Goal: Task Accomplishment & Management: Manage account settings

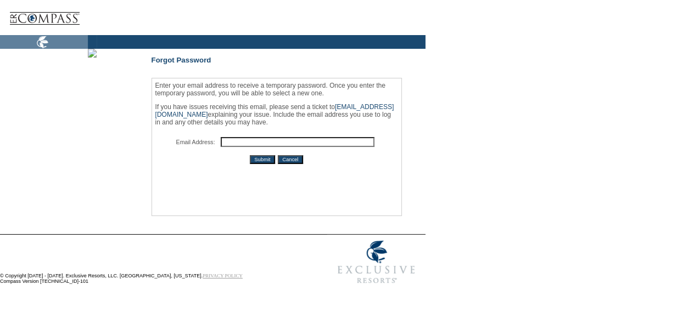
click at [318, 145] on input "text" at bounding box center [298, 142] width 154 height 10
click at [350, 144] on input "g" at bounding box center [298, 142] width 154 height 10
click at [348, 145] on input "g" at bounding box center [298, 142] width 154 height 10
click at [328, 145] on input "g" at bounding box center [298, 142] width 154 height 10
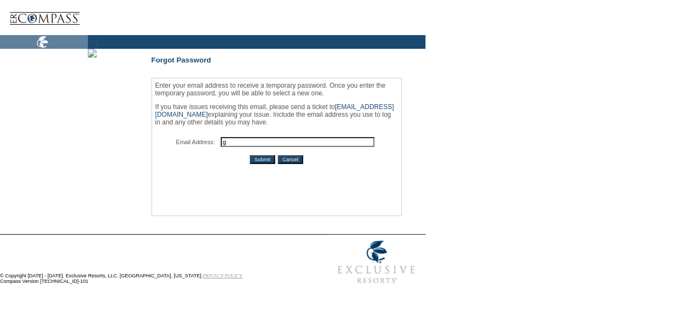
click at [328, 145] on input "g" at bounding box center [298, 142] width 154 height 10
type input "g"
click at [248, 179] on td "Enter your email address to receive a temporary password. Once you enter the te…" at bounding box center [277, 147] width 248 height 136
click at [290, 145] on input "g" at bounding box center [298, 142] width 154 height 10
click at [233, 186] on td "Enter your email address to receive a temporary password. Once you enter the te…" at bounding box center [277, 147] width 248 height 136
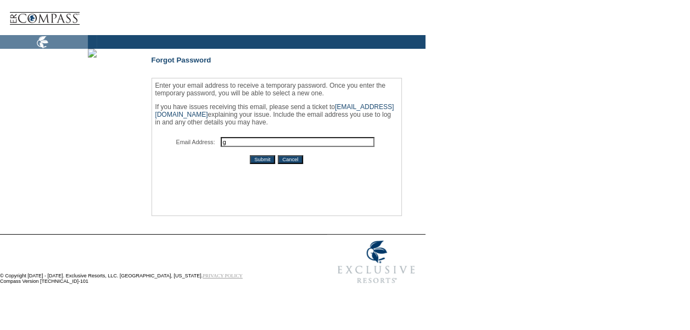
click at [285, 146] on input "g" at bounding box center [298, 142] width 154 height 10
